Goal: Task Accomplishment & Management: Complete application form

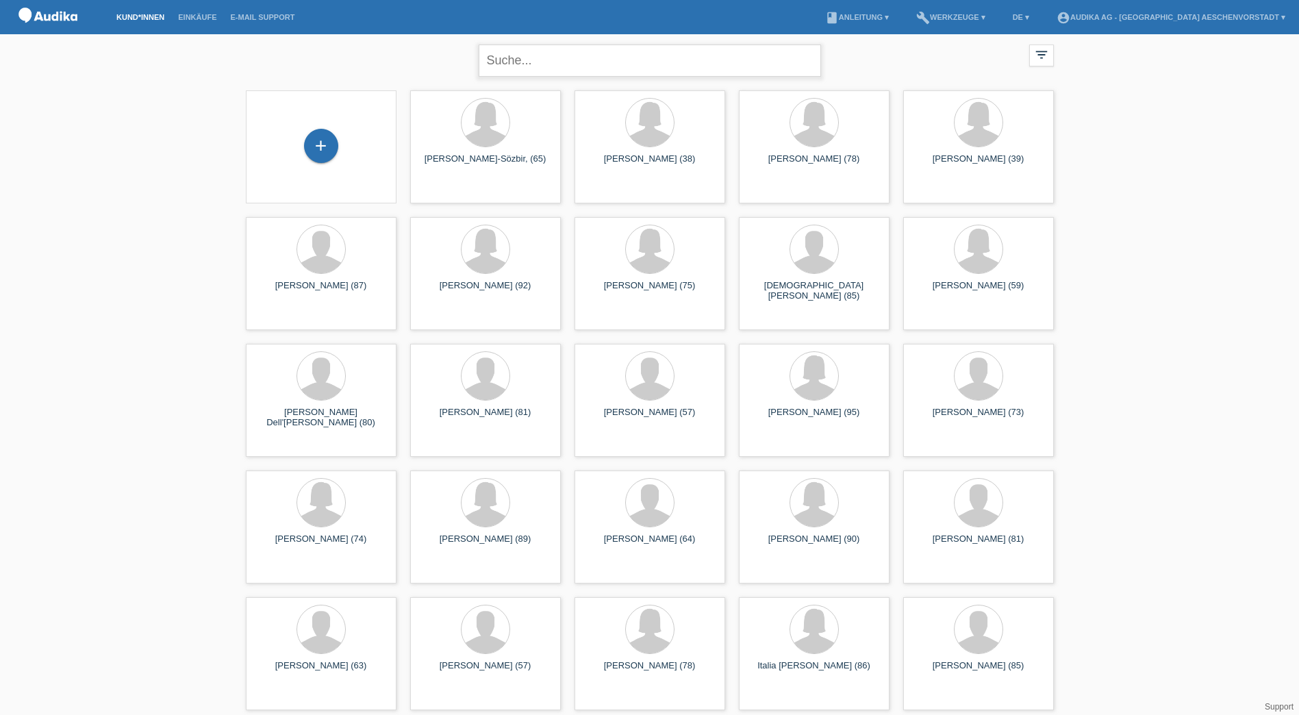
click at [509, 63] on input "text" at bounding box center [650, 61] width 342 height 32
type input "umac"
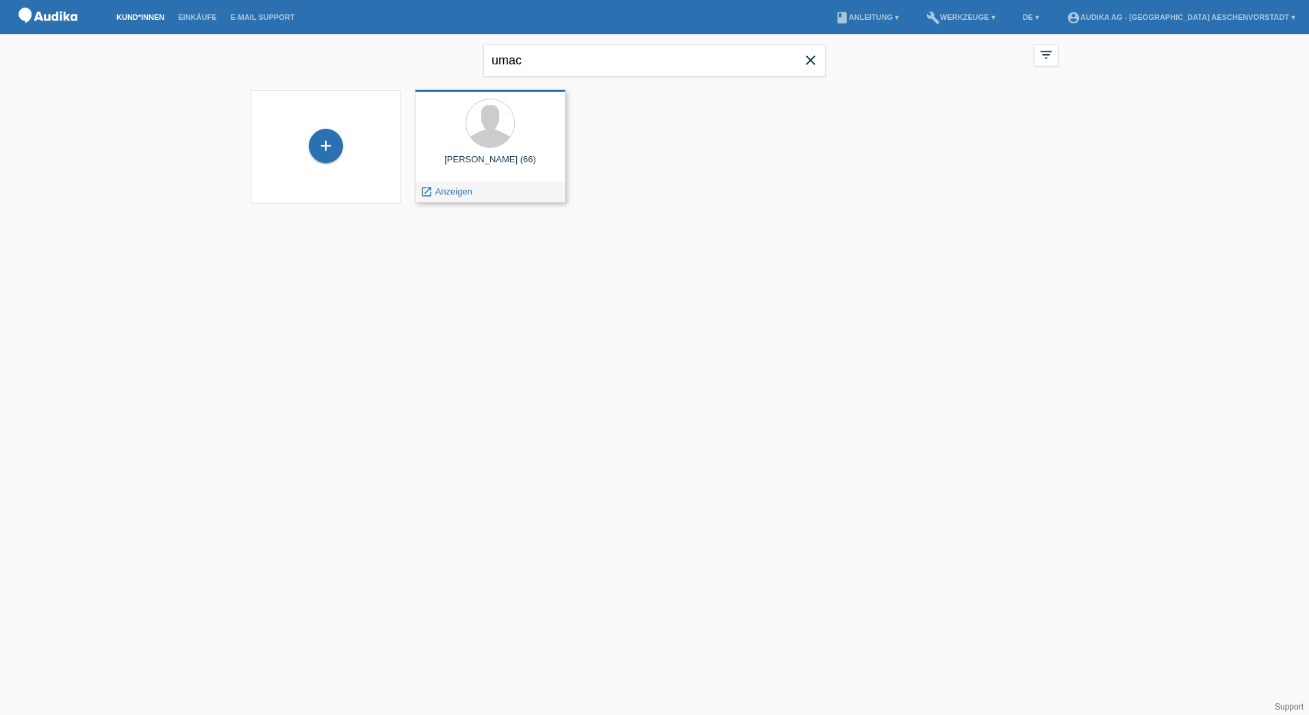
click at [485, 155] on div "Hasan Umac (66)" at bounding box center [490, 165] width 129 height 22
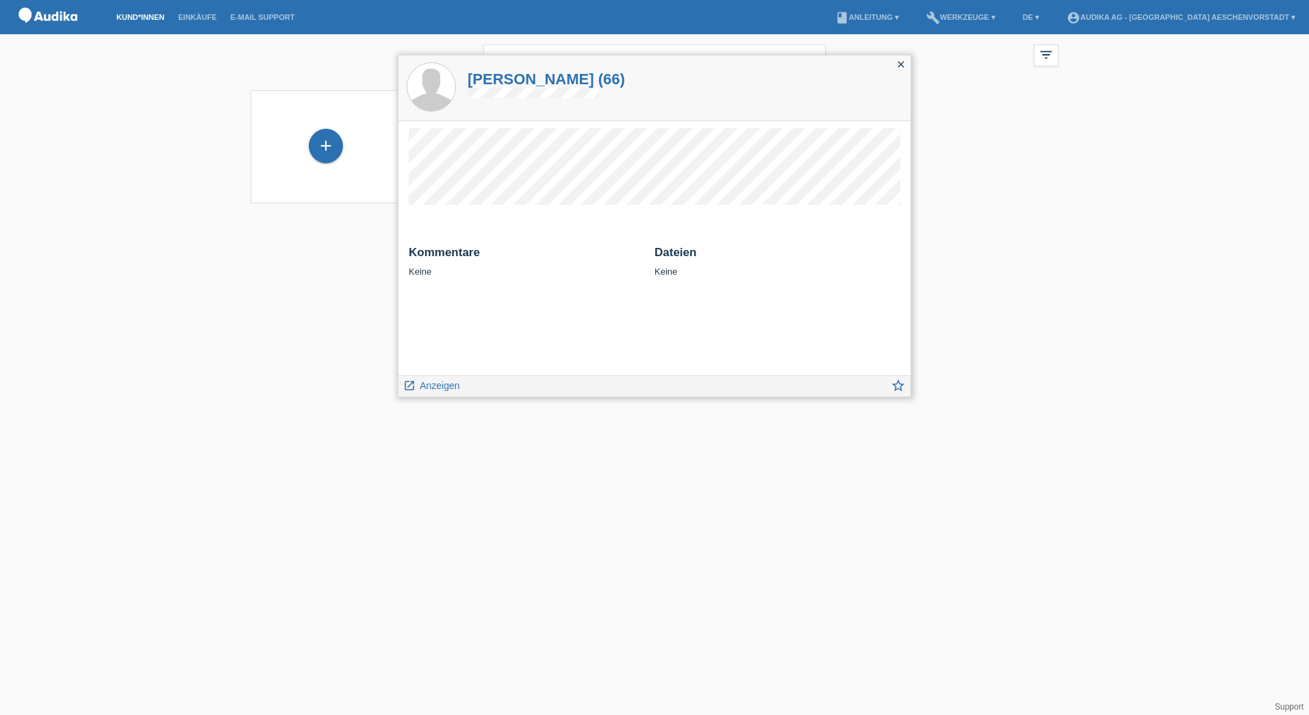
click at [512, 78] on h1 "Hasan Umac (66)" at bounding box center [547, 79] width 158 height 17
click at [283, 221] on html "Kund*innen Einkäufe E-Mail Support menu account_circle Audika AG - Basel Aesche…" at bounding box center [654, 110] width 1309 height 221
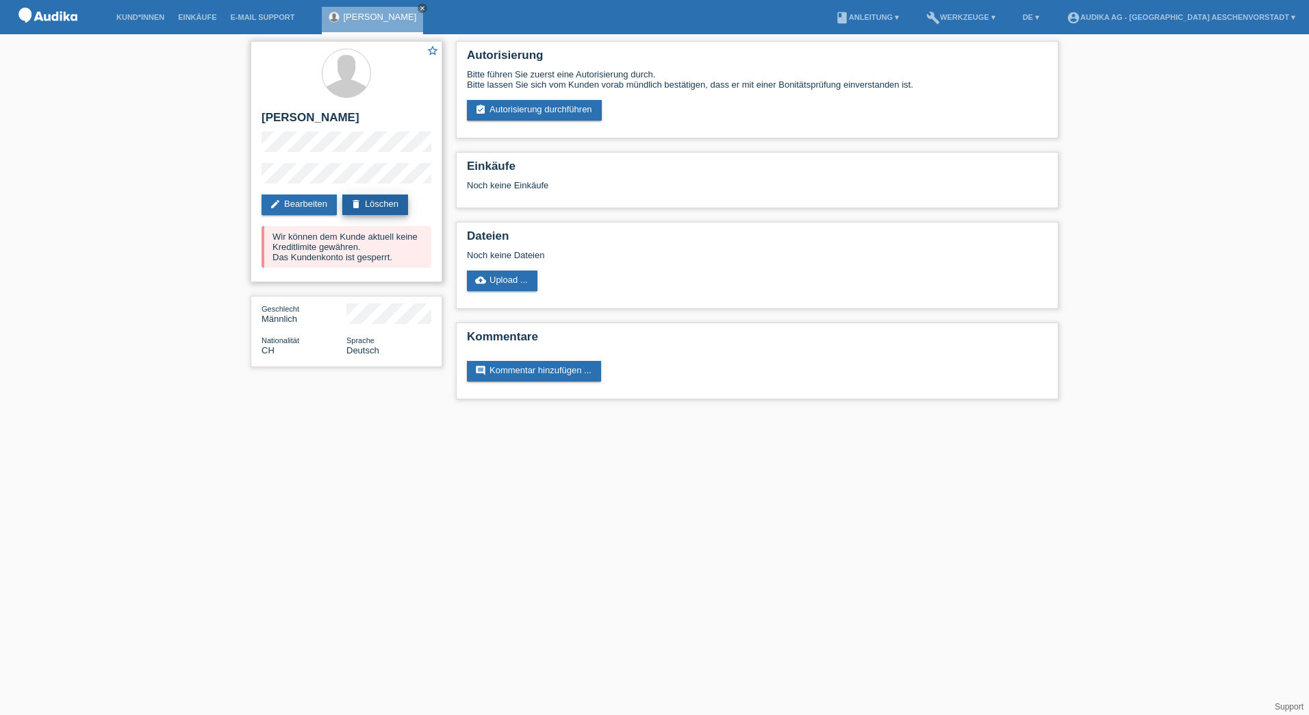
click at [374, 202] on link "delete Löschen" at bounding box center [375, 204] width 66 height 21
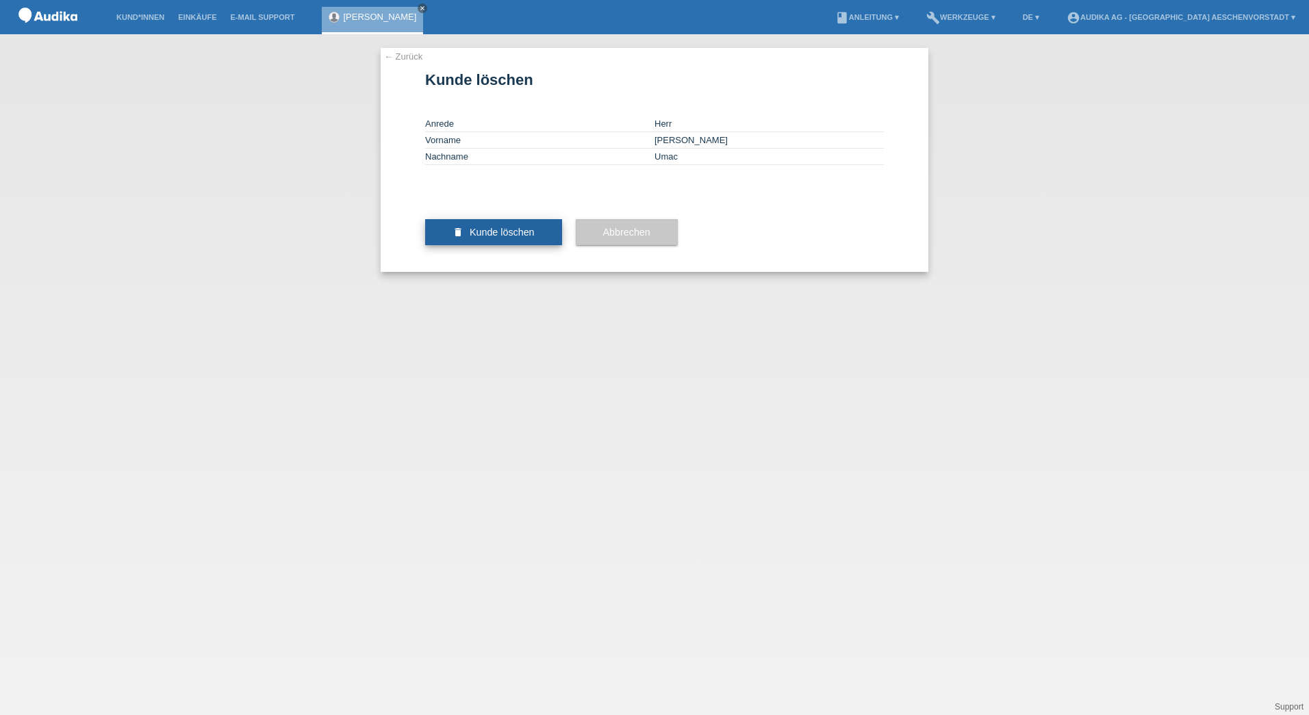
click at [490, 238] on span "Kunde löschen" at bounding box center [502, 232] width 65 height 11
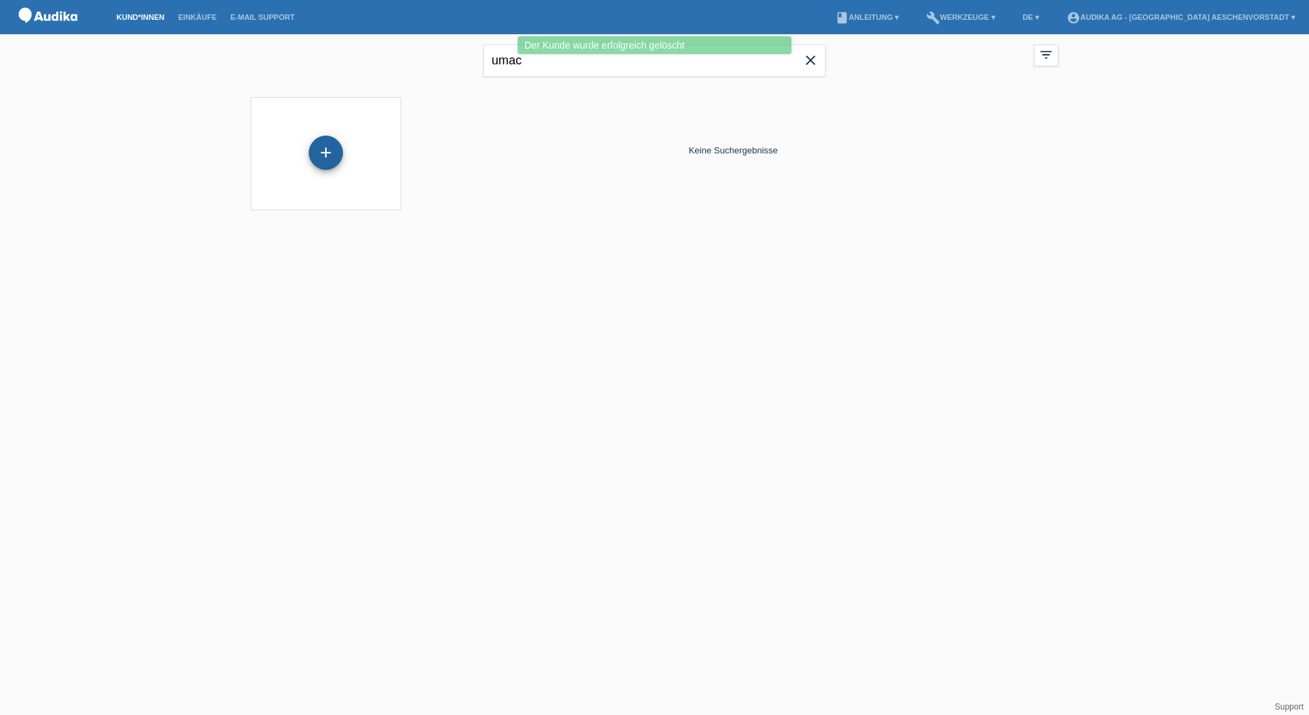
click at [329, 149] on div "+" at bounding box center [326, 153] width 34 height 34
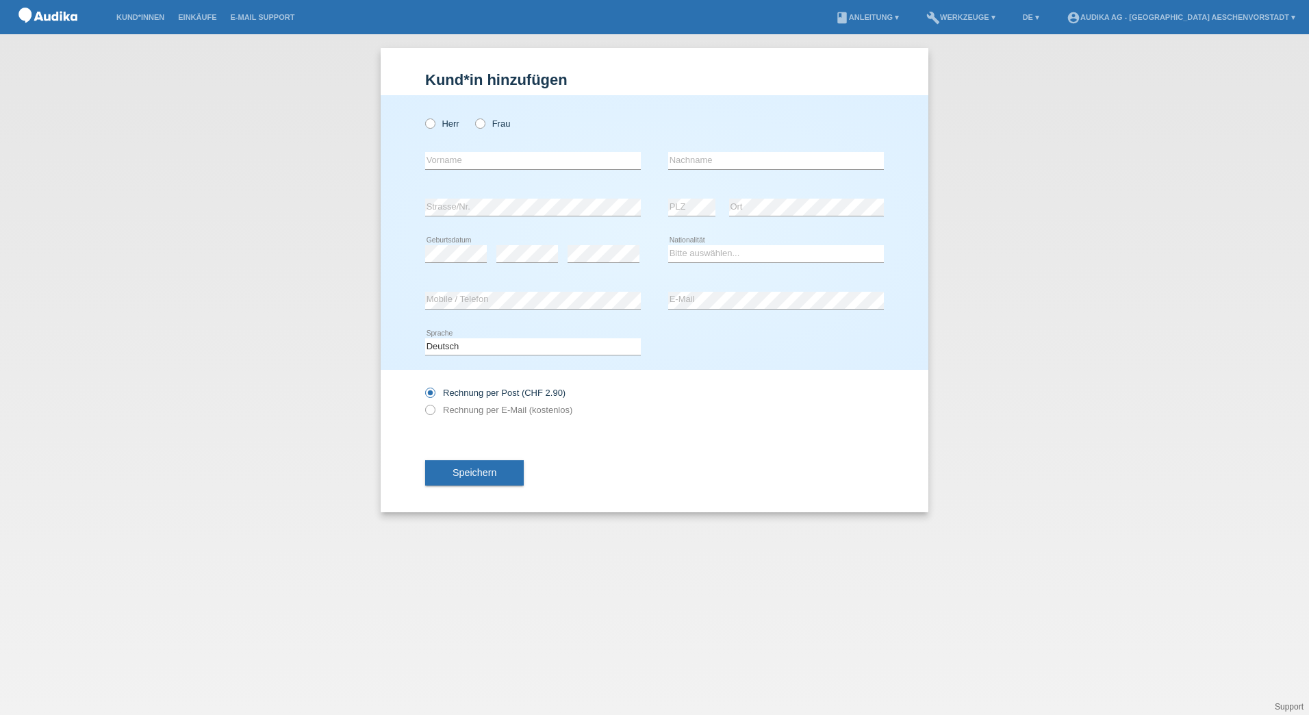
click at [423, 123] on div "Herr Frau error Vorname error" at bounding box center [655, 232] width 548 height 275
click at [423, 116] on icon at bounding box center [423, 116] width 0 height 0
click at [430, 127] on input "Herr" at bounding box center [429, 122] width 9 height 9
radio input "true"
click at [442, 160] on input "text" at bounding box center [533, 160] width 216 height 17
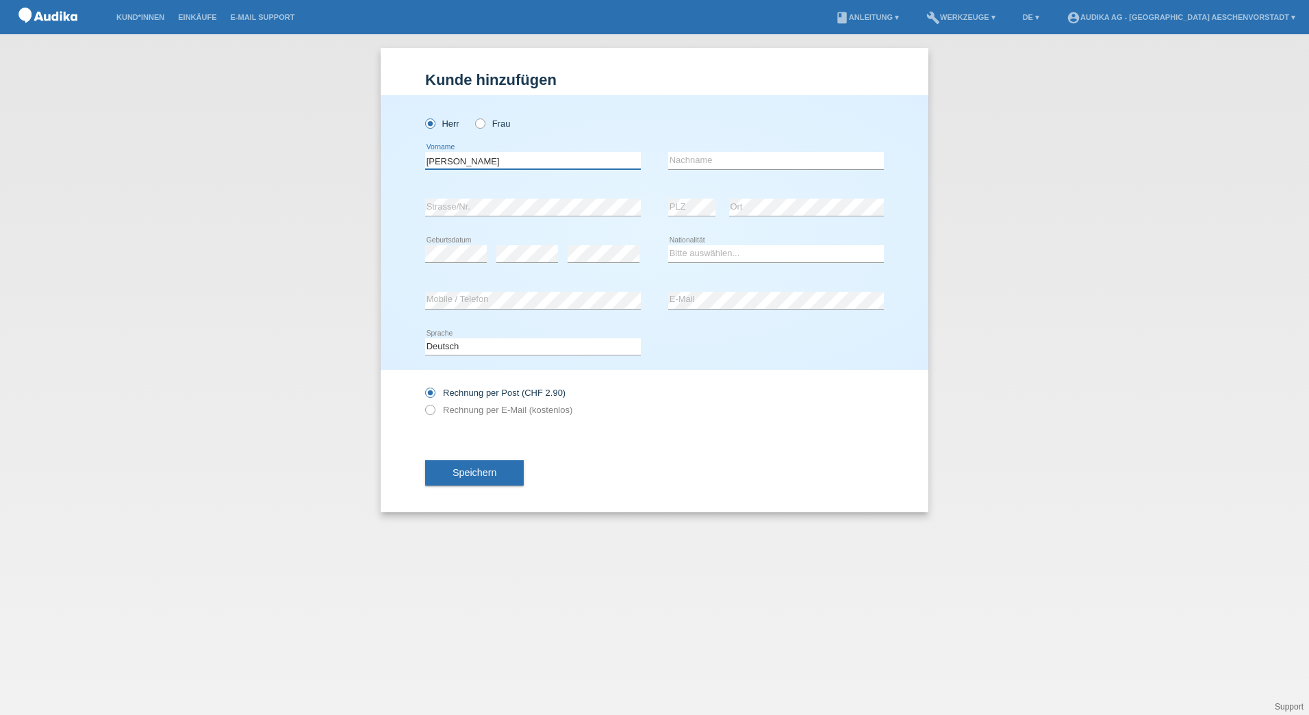
type input "[PERSON_NAME]"
click at [772, 160] on input "text" at bounding box center [776, 160] width 216 height 17
click at [712, 166] on input "Umac" at bounding box center [776, 160] width 216 height 17
type input "Umaç"
click at [694, 245] on select "Bitte auswählen... Schweiz Deutschland Liechtenstein Österreich ------------ Af…" at bounding box center [776, 253] width 216 height 16
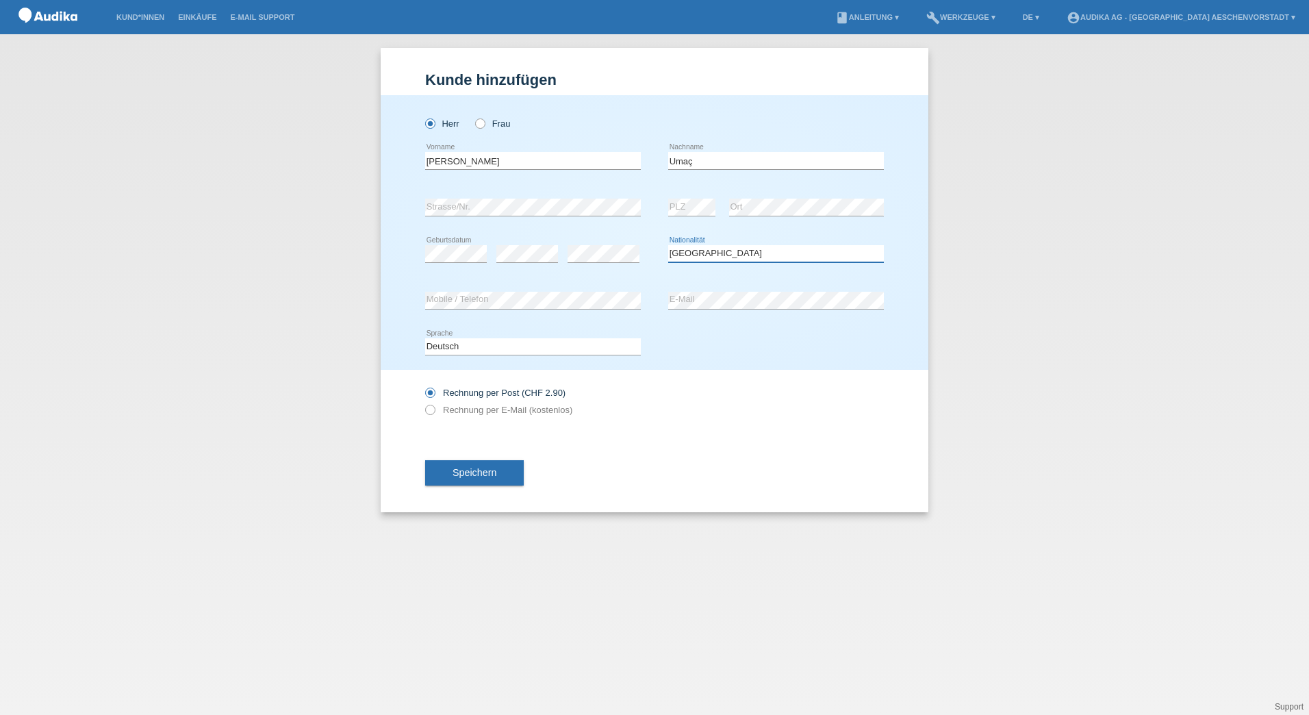
click at [668, 245] on select "Bitte auswählen... Schweiz Deutschland Liechtenstein Österreich ------------ Af…" at bounding box center [776, 253] width 216 height 16
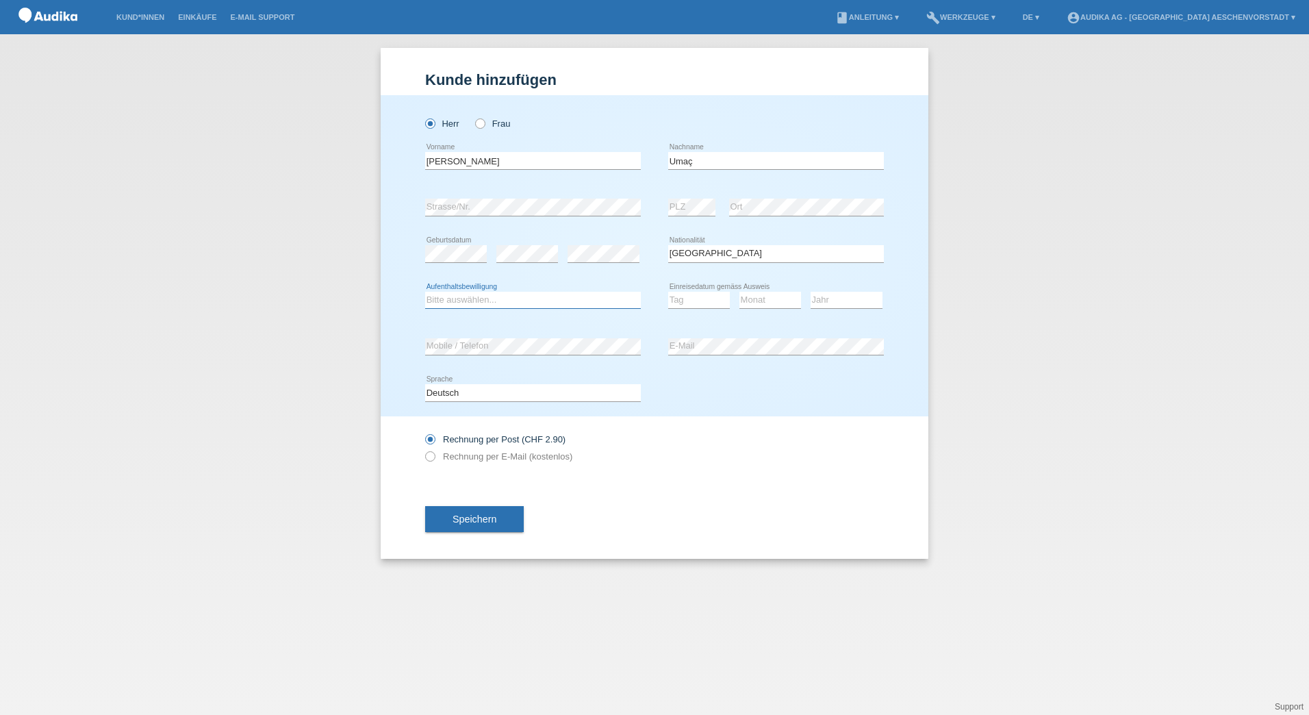
click at [551, 298] on select "Bitte auswählen... C B B - Flüchtlingsstatus Andere" at bounding box center [533, 300] width 216 height 16
click at [715, 251] on select "Bitte auswählen... Schweiz Deutschland Liechtenstein Österreich ------------ Af…" at bounding box center [776, 253] width 216 height 16
select select "CH"
click at [668, 245] on select "Bitte auswählen... Schweiz Deutschland Liechtenstein Österreich ------------ Af…" at bounding box center [776, 253] width 216 height 16
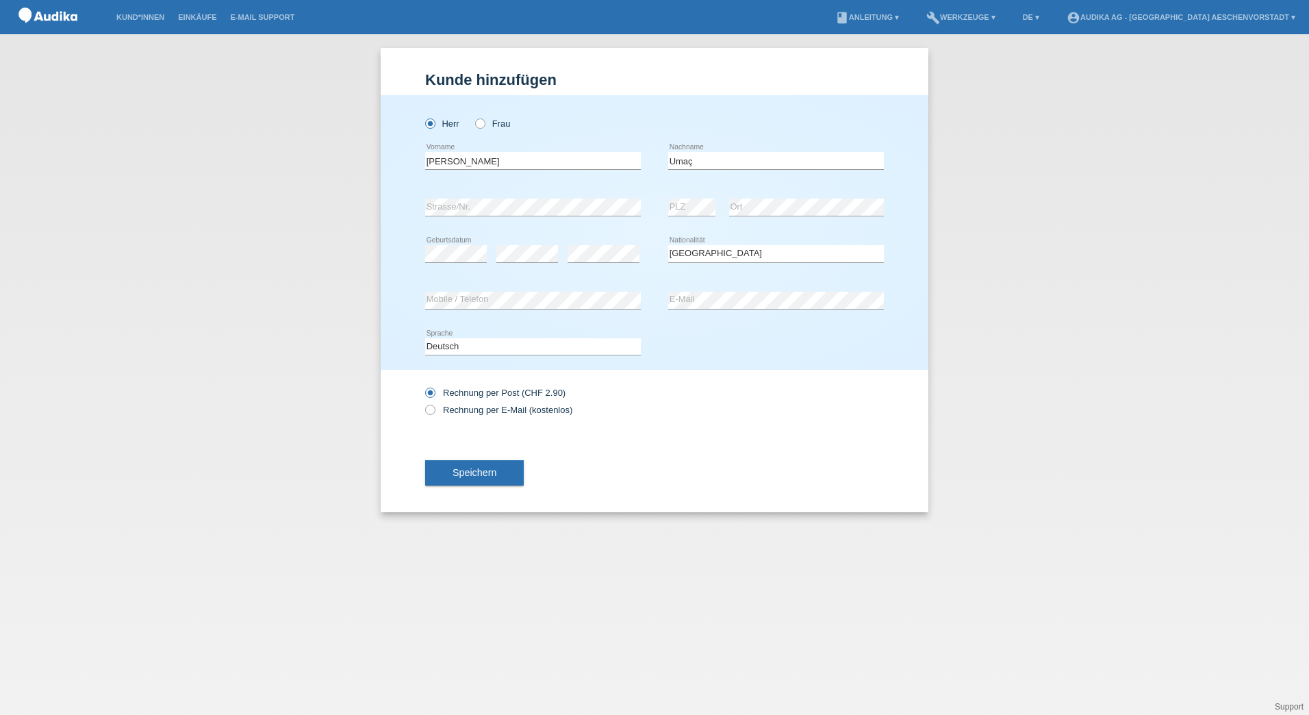
click at [668, 338] on div "Deutsch Français Italiano English error Sprache" at bounding box center [654, 347] width 459 height 47
click at [446, 410] on label "Rechnung per E-Mail (kostenlos)" at bounding box center [498, 410] width 147 height 10
click at [434, 410] on input "Rechnung per E-Mail (kostenlos)" at bounding box center [429, 413] width 9 height 17
radio input "true"
click at [447, 469] on button "Speichern" at bounding box center [474, 473] width 99 height 26
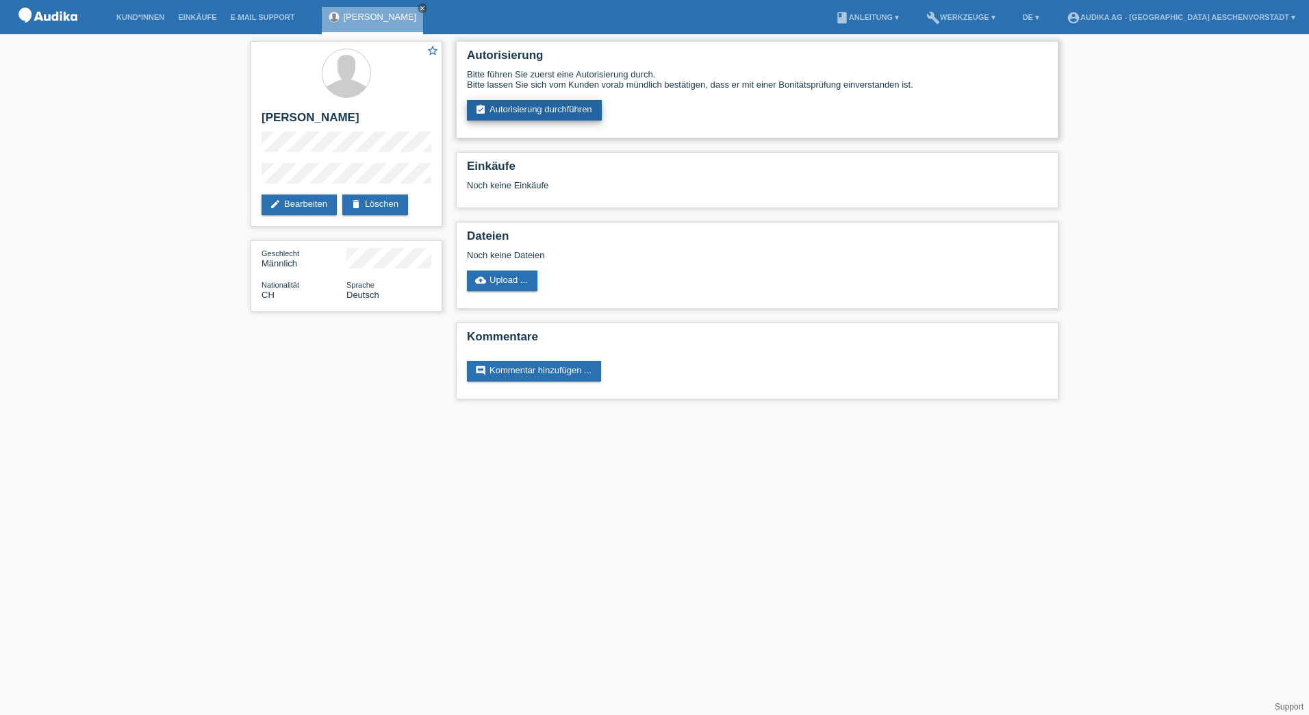
click at [540, 115] on link "assignment_turned_in Autorisierung durchführen" at bounding box center [534, 110] width 135 height 21
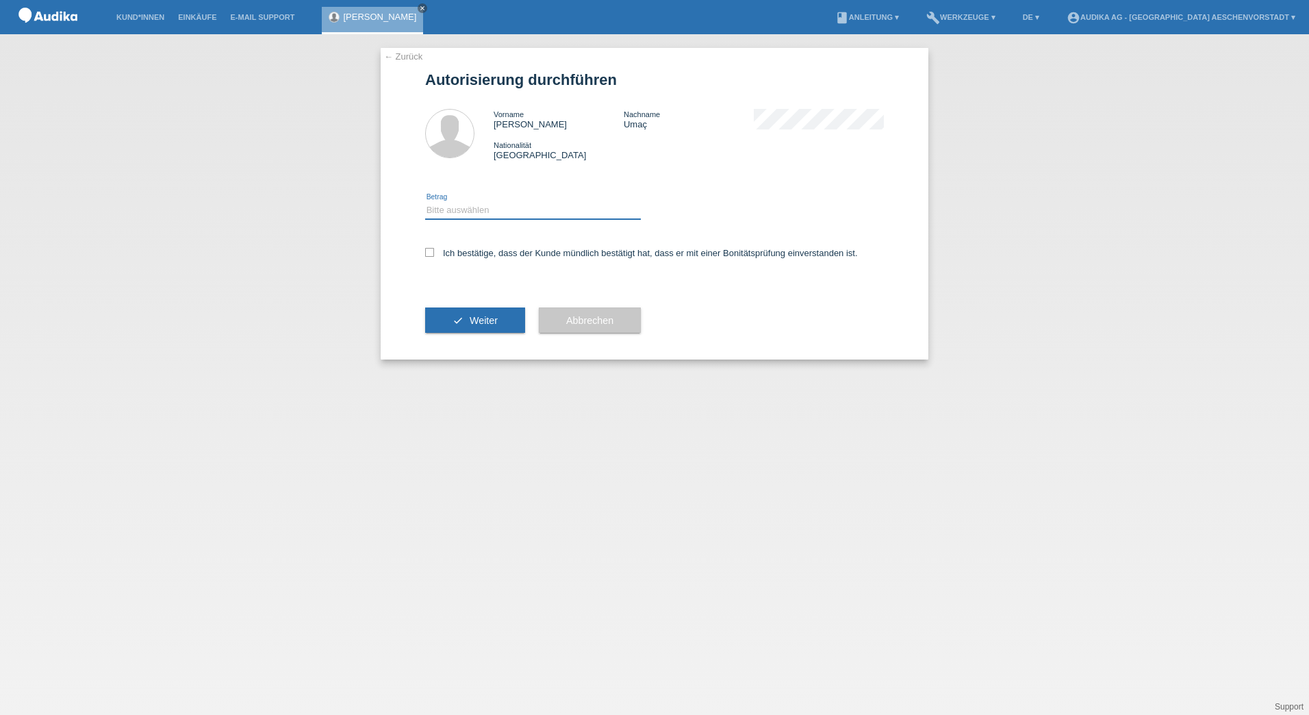
click at [451, 207] on select "Bitte auswählen CHF 1.00 - CHF 499.00 CHF 500.00 - CHF 1'999.00 CHF 2'000.00 - …" at bounding box center [533, 210] width 216 height 16
select select "3"
click at [425, 202] on select "Bitte auswählen CHF 1.00 - CHF 499.00 CHF 500.00 - CHF 1'999.00 CHF 2'000.00 - …" at bounding box center [533, 210] width 216 height 16
click at [453, 248] on label "Ich bestätige, dass der Kunde mündlich bestätigt hat, dass er mit einer Bonität…" at bounding box center [641, 253] width 433 height 10
click at [434, 248] on input "Ich bestätige, dass der Kunde mündlich bestätigt hat, dass er mit einer Bonität…" at bounding box center [429, 252] width 9 height 9
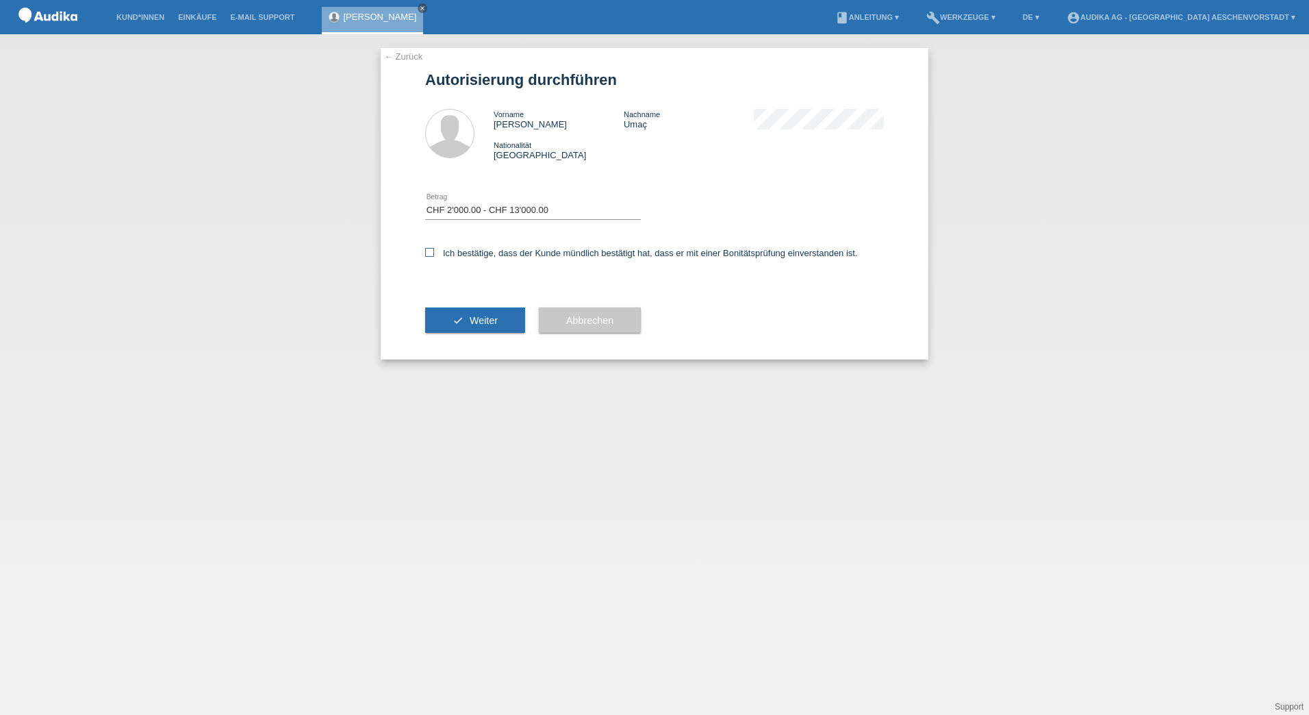
checkbox input "true"
click at [465, 311] on button "check Weiter" at bounding box center [475, 320] width 100 height 26
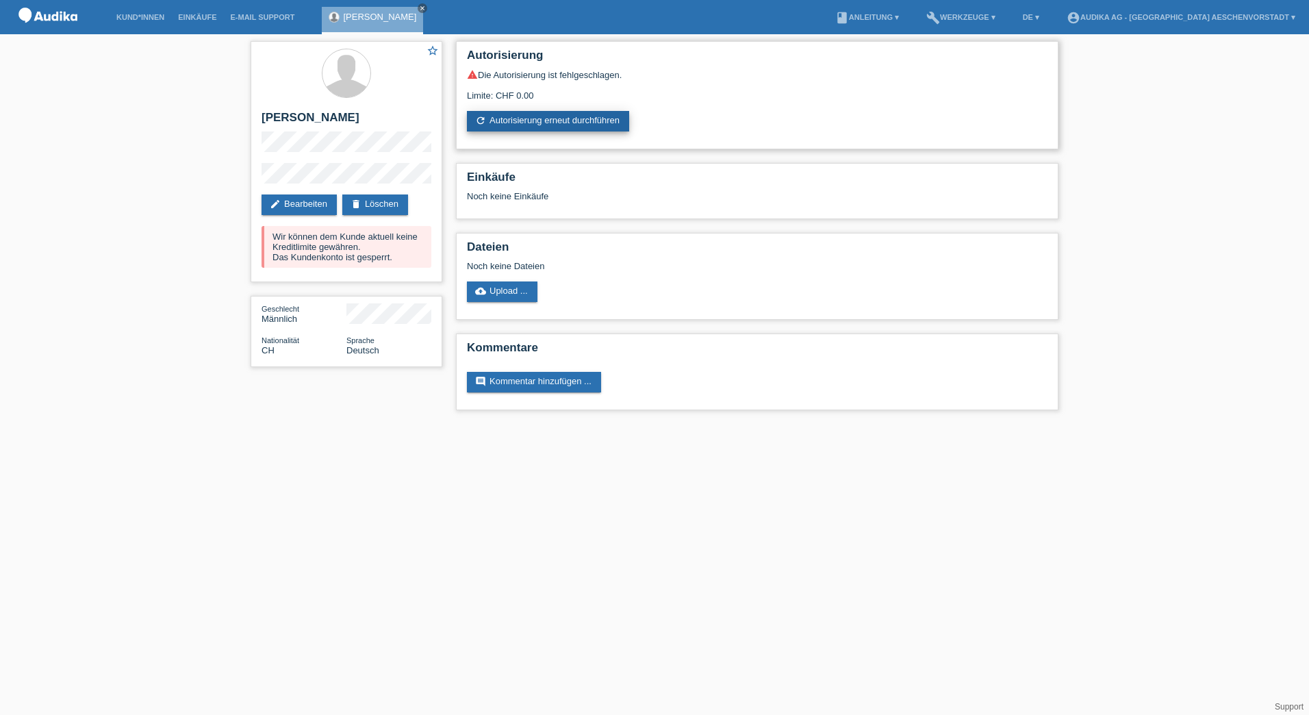
click at [564, 125] on link "refresh Autorisierung erneut durchführen" at bounding box center [548, 121] width 162 height 21
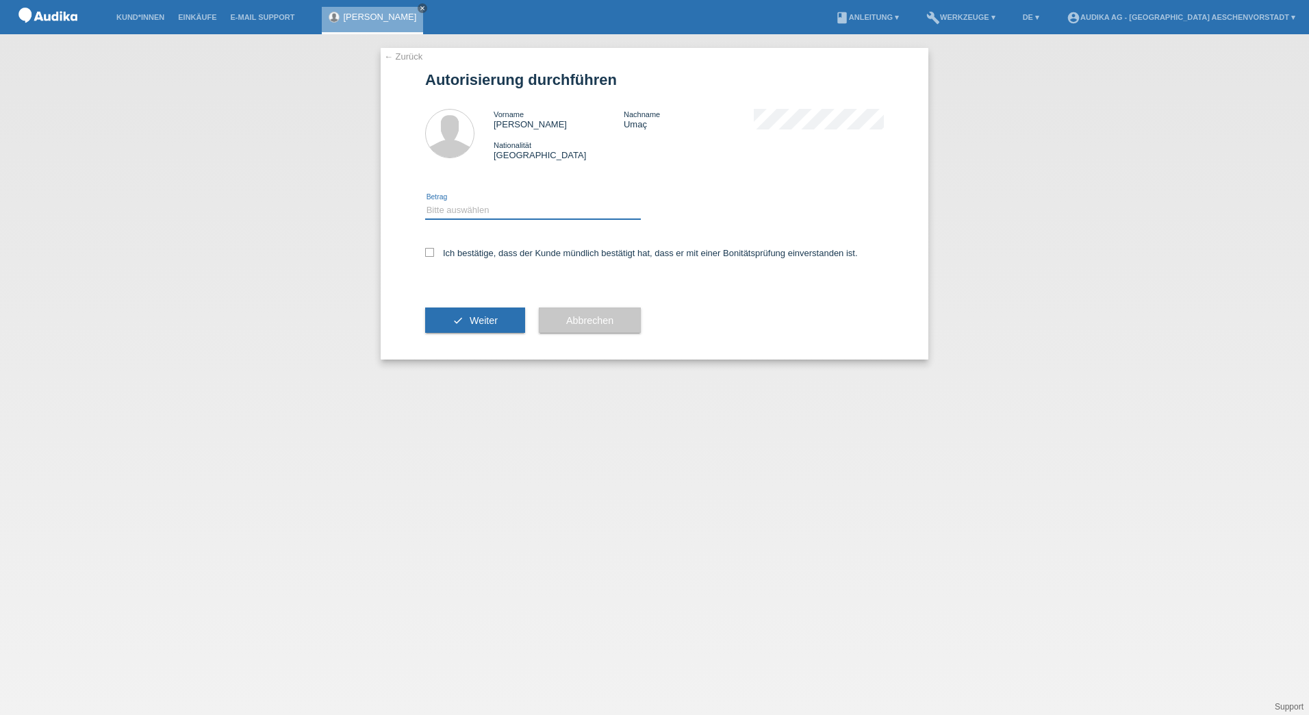
click at [544, 212] on select "Bitte auswählen CHF 1.00 - CHF 499.00 CHF 500.00 - CHF 1'999.00 CHF 2'000.00 - …" at bounding box center [533, 210] width 216 height 16
select select "2"
click at [425, 202] on select "Bitte auswählen CHF 1.00 - CHF 499.00 CHF 500.00 - CHF 1'999.00 CHF 2'000.00 - …" at bounding box center [533, 210] width 216 height 16
click at [446, 251] on label "Ich bestätige, dass der Kunde mündlich bestätigt hat, dass er mit einer Bonität…" at bounding box center [641, 253] width 433 height 10
click at [434, 251] on input "Ich bestätige, dass der Kunde mündlich bestätigt hat, dass er mit einer Bonität…" at bounding box center [429, 252] width 9 height 9
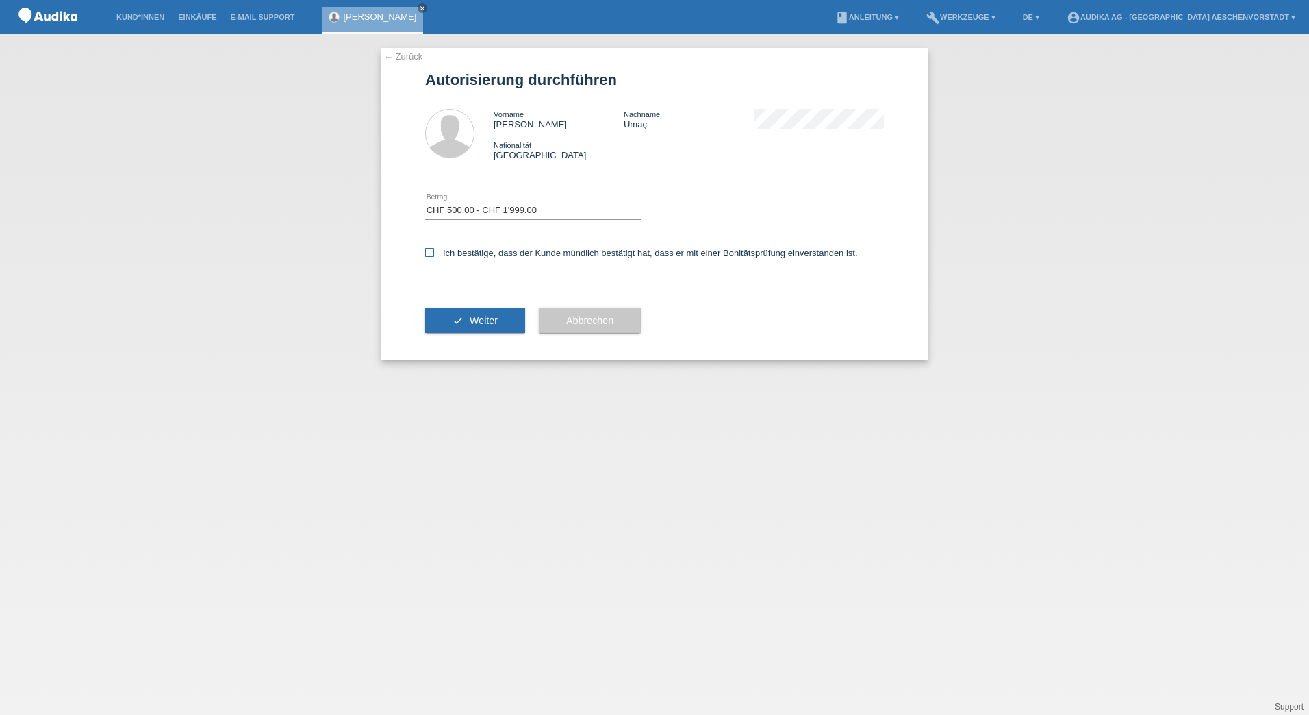
checkbox input "true"
click at [495, 315] on span "Weiter" at bounding box center [484, 320] width 28 height 11
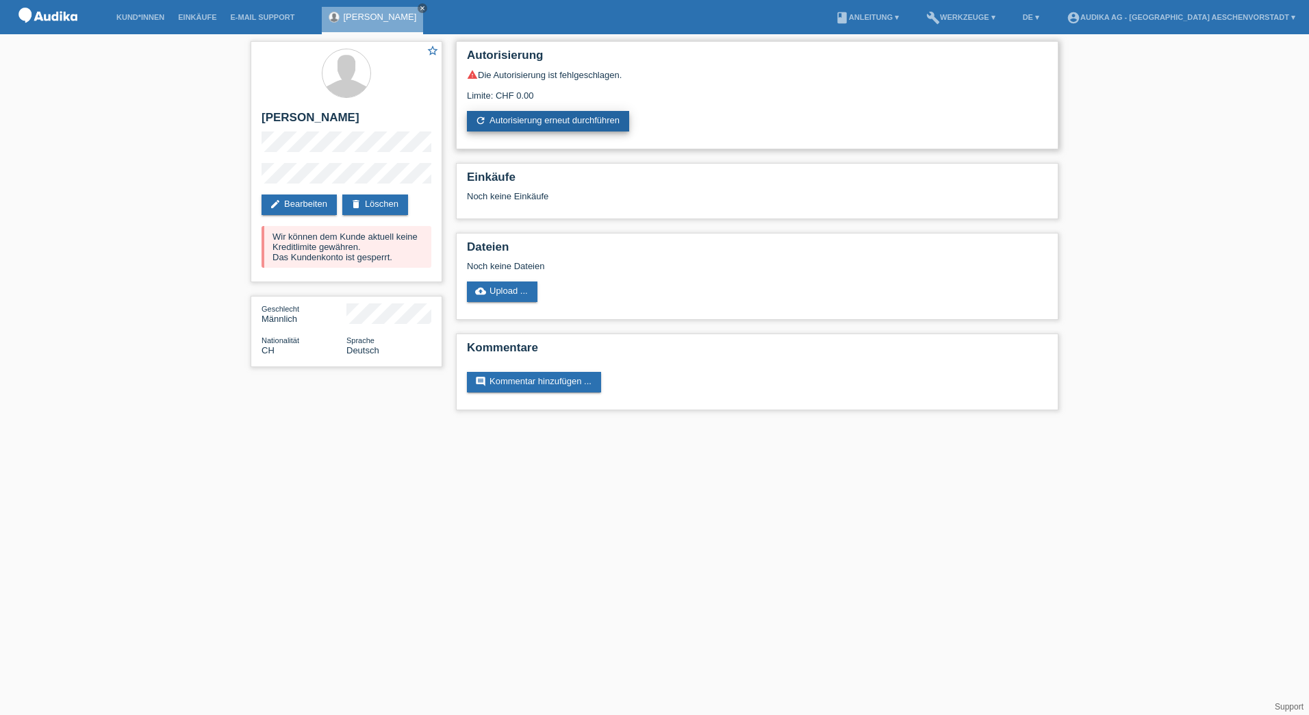
click at [534, 124] on link "refresh Autorisierung erneut durchführen" at bounding box center [548, 121] width 162 height 21
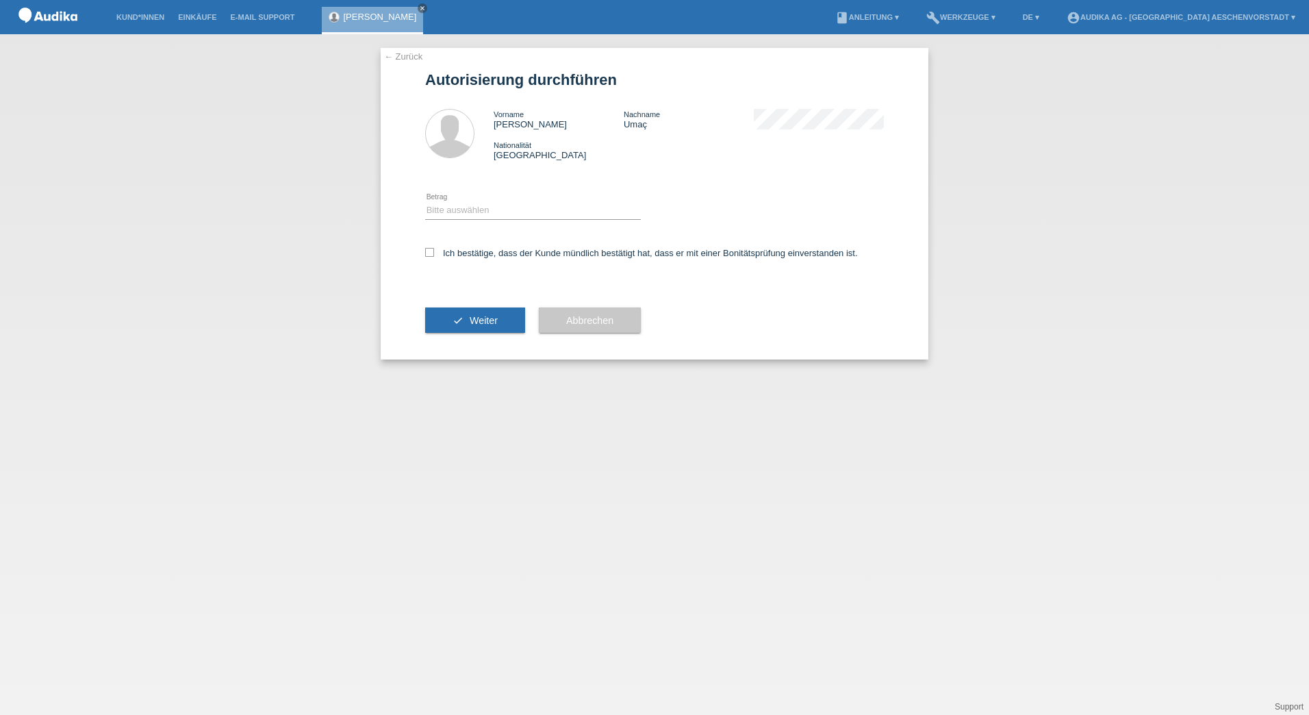
click at [505, 199] on div "Bitte auswählen CHF 1.00 - CHF 499.00 CHF 500.00 - CHF 1'999.00 CHF 2'000.00 - …" at bounding box center [533, 211] width 216 height 47
click at [509, 212] on select "Bitte auswählen CHF 1.00 - CHF 499.00 CHF 500.00 - CHF 1'999.00 CHF 2'000.00 - …" at bounding box center [533, 210] width 216 height 16
select select "1"
click at [425, 202] on select "Bitte auswählen CHF 1.00 - CHF 499.00 CHF 500.00 - CHF 1'999.00 CHF 2'000.00 - …" at bounding box center [533, 210] width 216 height 16
click at [434, 251] on label "Ich bestätige, dass der Kunde mündlich bestätigt hat, dass er mit einer Bonität…" at bounding box center [641, 253] width 433 height 10
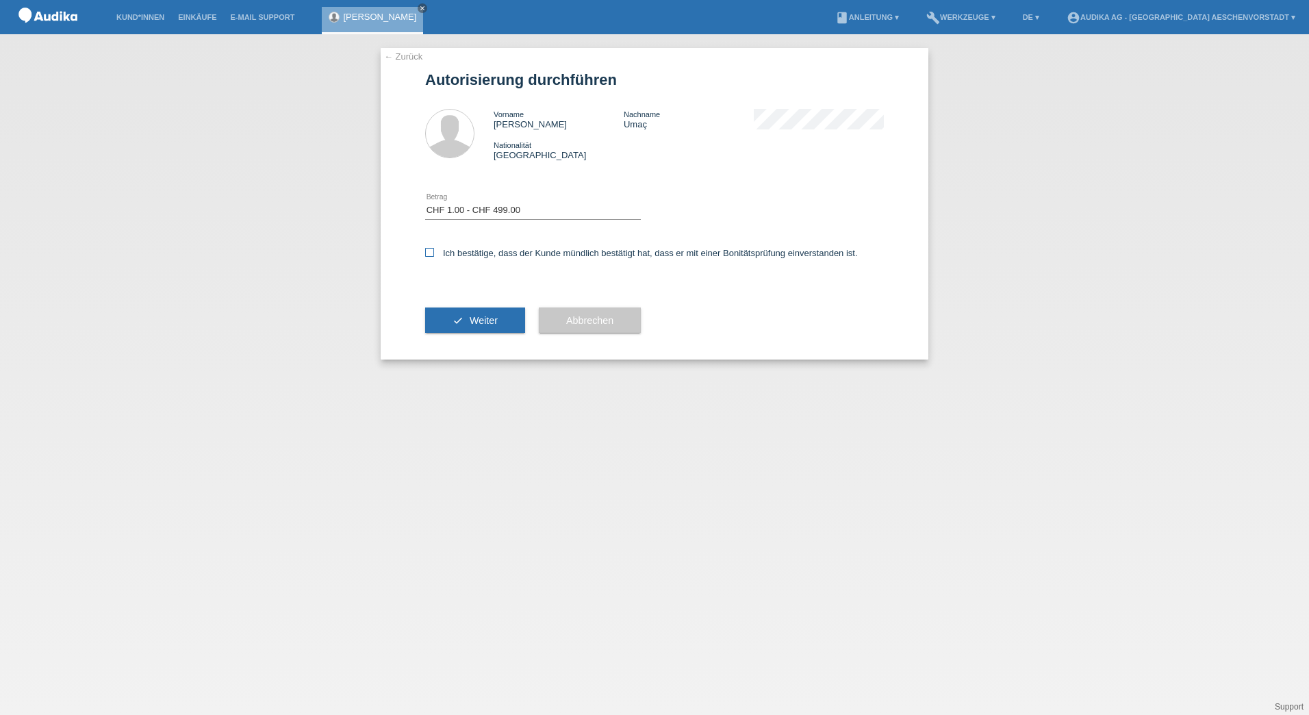
click at [434, 251] on input "Ich bestätige, dass der Kunde mündlich bestätigt hat, dass er mit einer Bonität…" at bounding box center [429, 252] width 9 height 9
checkbox input "true"
click at [475, 324] on span "Weiter" at bounding box center [484, 320] width 28 height 11
